Goal: Task Accomplishment & Management: Complete application form

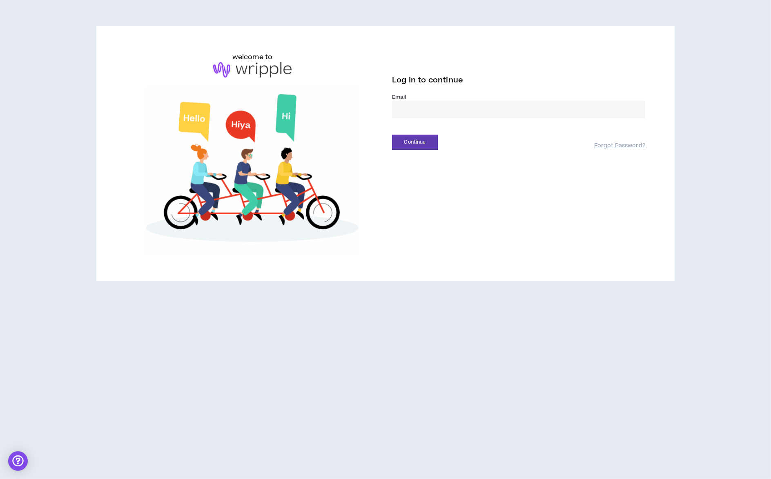
click at [408, 101] on input "email" at bounding box center [518, 110] width 253 height 18
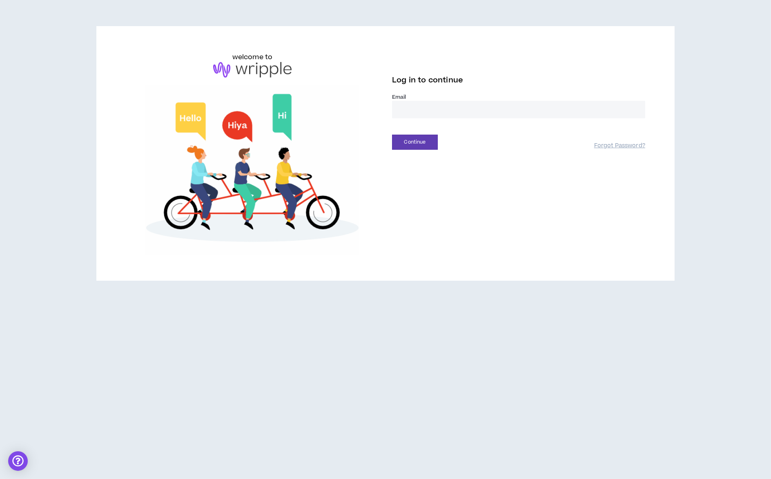
type input "**********"
click at [409, 135] on button "Continue" at bounding box center [415, 142] width 46 height 15
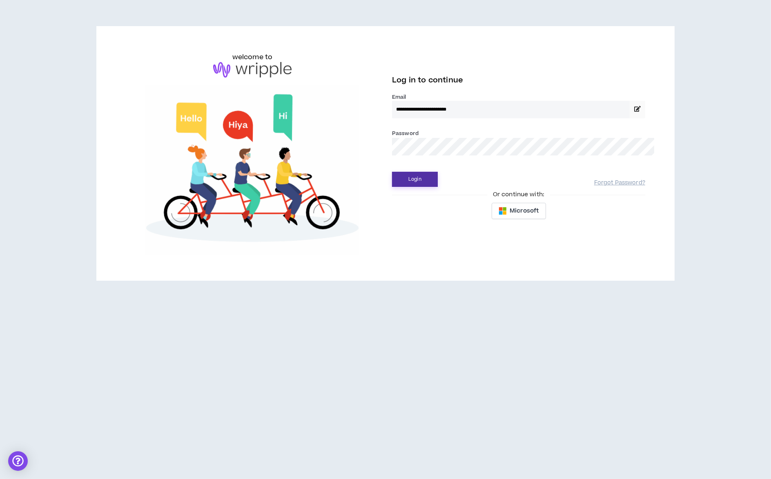
click at [408, 172] on button "Login" at bounding box center [415, 179] width 46 height 15
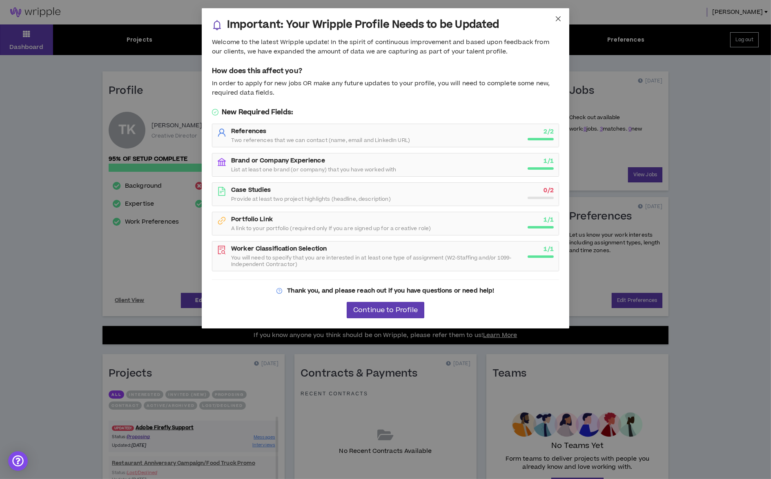
click at [555, 18] on icon "close" at bounding box center [558, 19] width 7 height 7
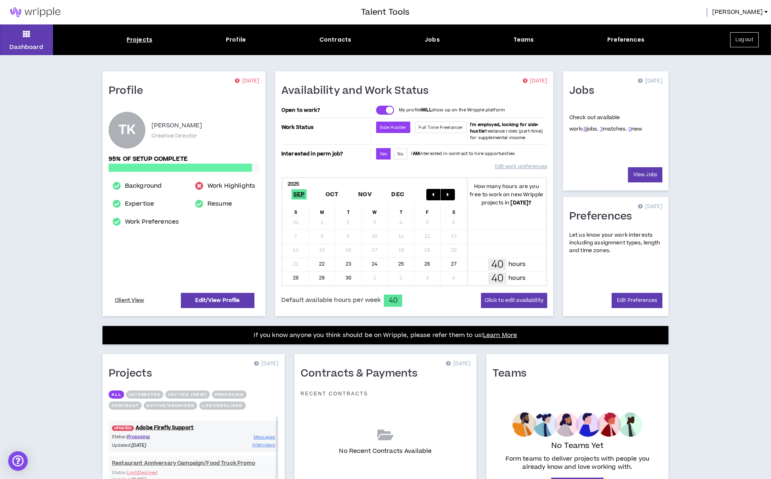
click at [136, 40] on div "Projects" at bounding box center [140, 40] width 26 height 9
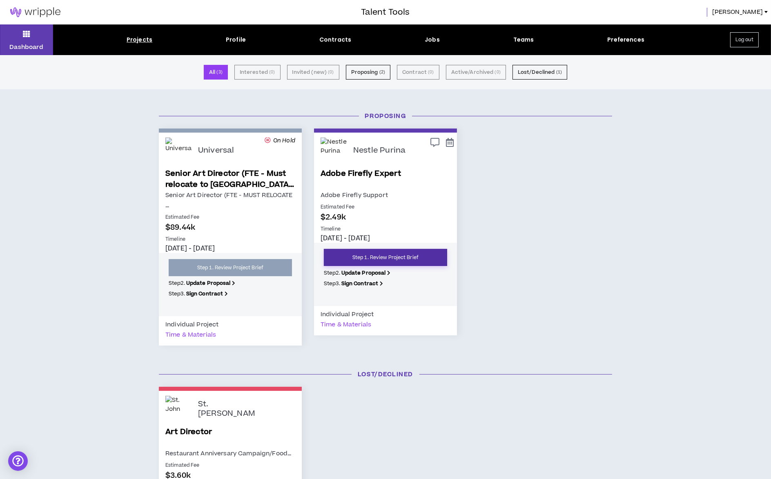
click at [407, 249] on link "Step 1. Review Project Brief" at bounding box center [385, 257] width 123 height 17
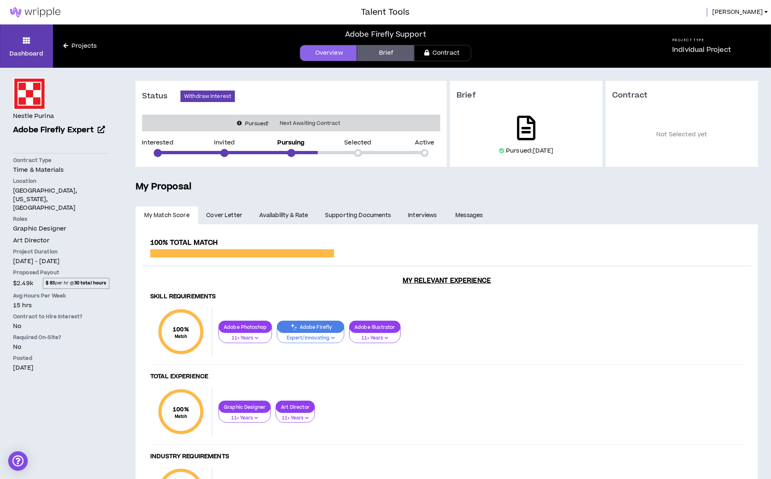
click at [530, 136] on icon at bounding box center [526, 128] width 18 height 24
click at [520, 135] on icon at bounding box center [526, 128] width 18 height 24
